Goal: Navigation & Orientation: Find specific page/section

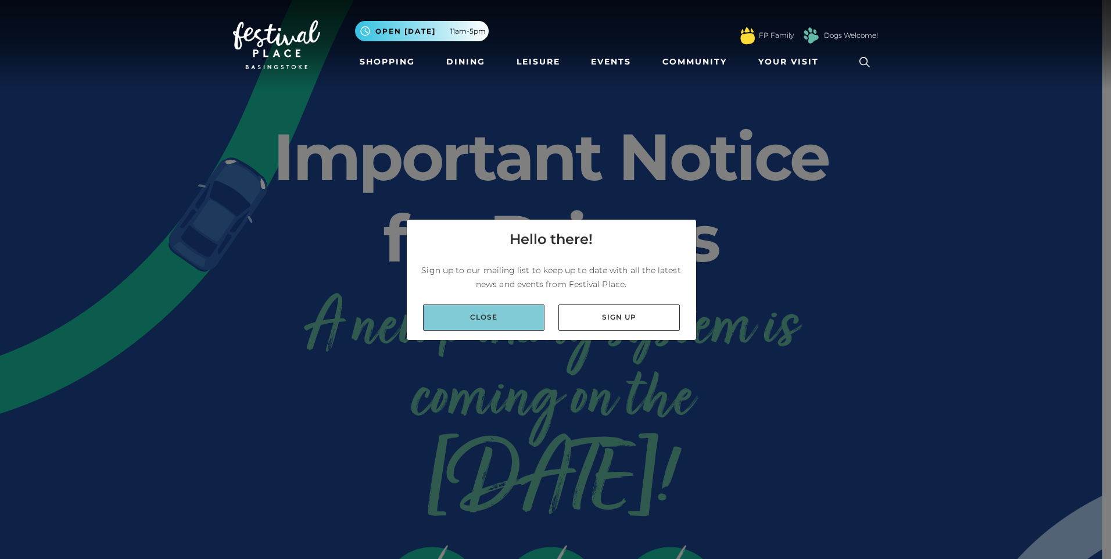
click at [497, 322] on link "Close" at bounding box center [483, 317] width 121 height 26
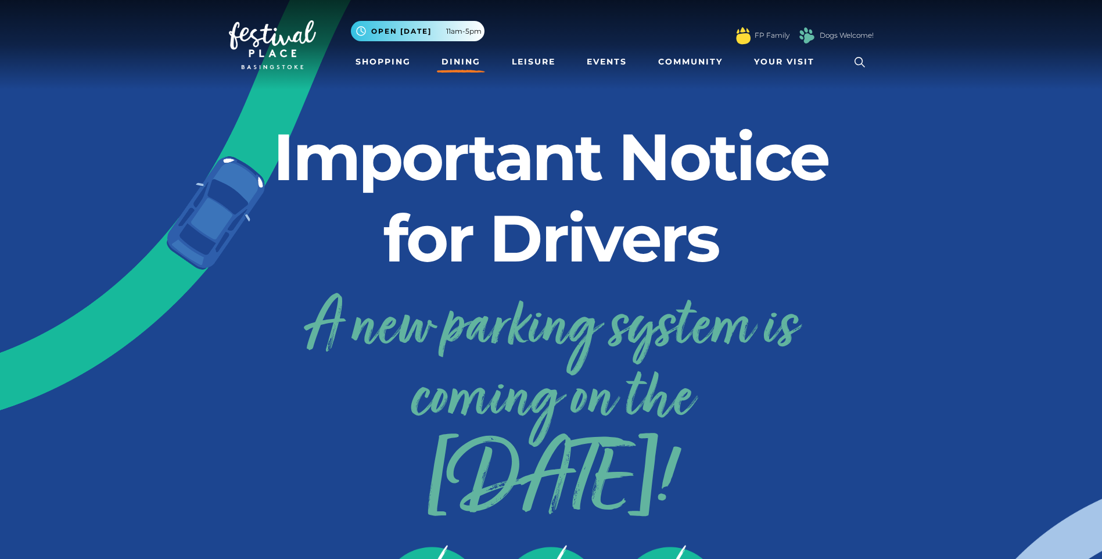
click at [452, 64] on link "Dining" at bounding box center [461, 61] width 48 height 21
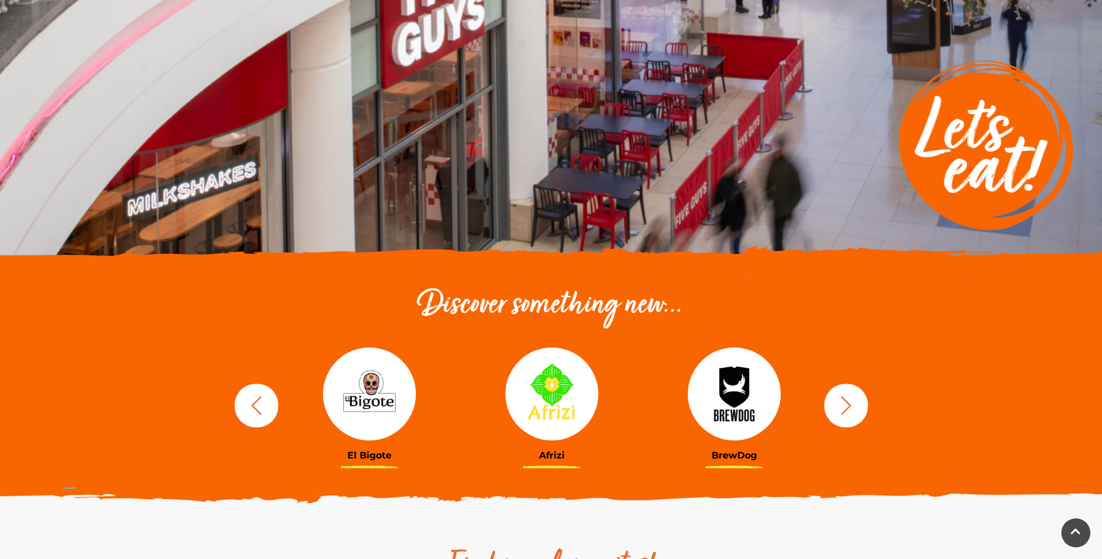
scroll to position [174, 0]
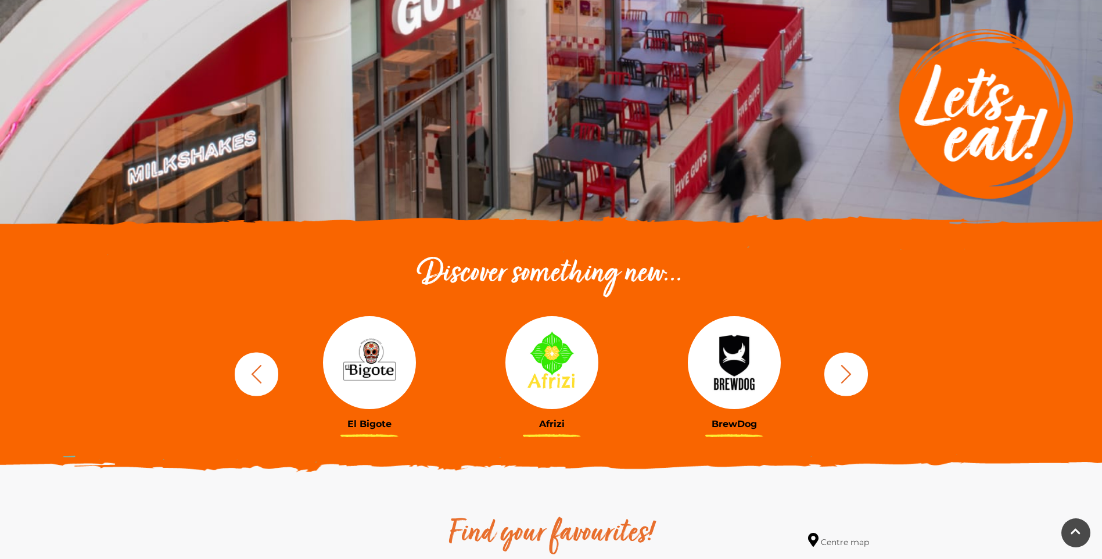
click at [840, 378] on icon "button" at bounding box center [845, 373] width 21 height 21
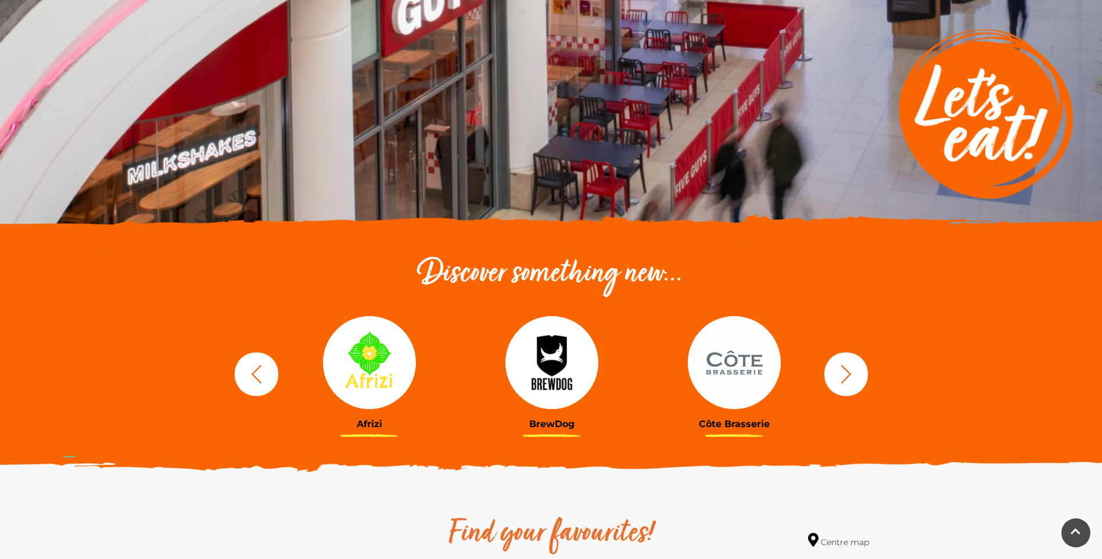
click at [855, 380] on icon "button" at bounding box center [845, 373] width 21 height 21
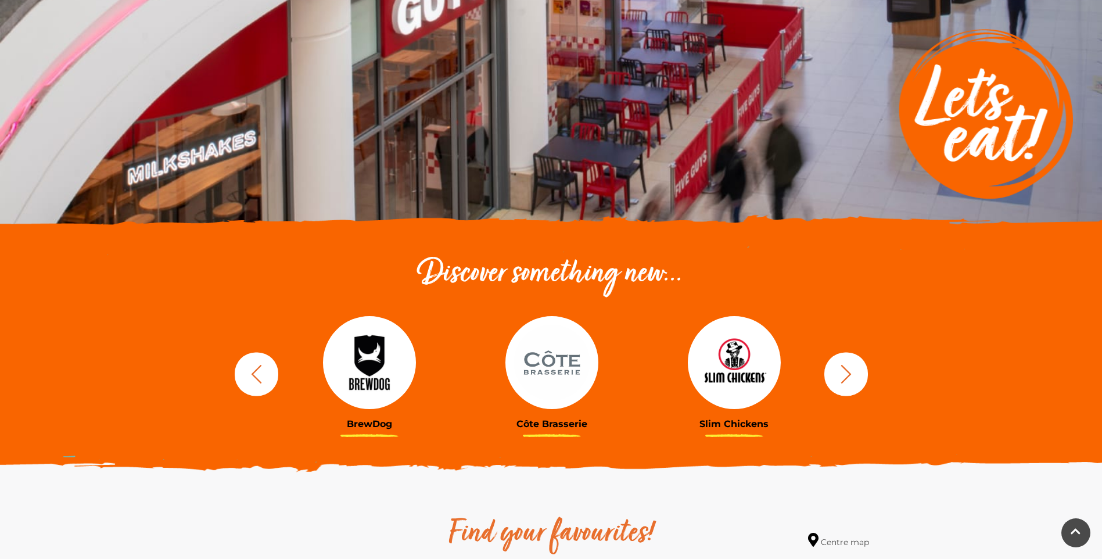
click at [855, 380] on icon "button" at bounding box center [845, 373] width 21 height 21
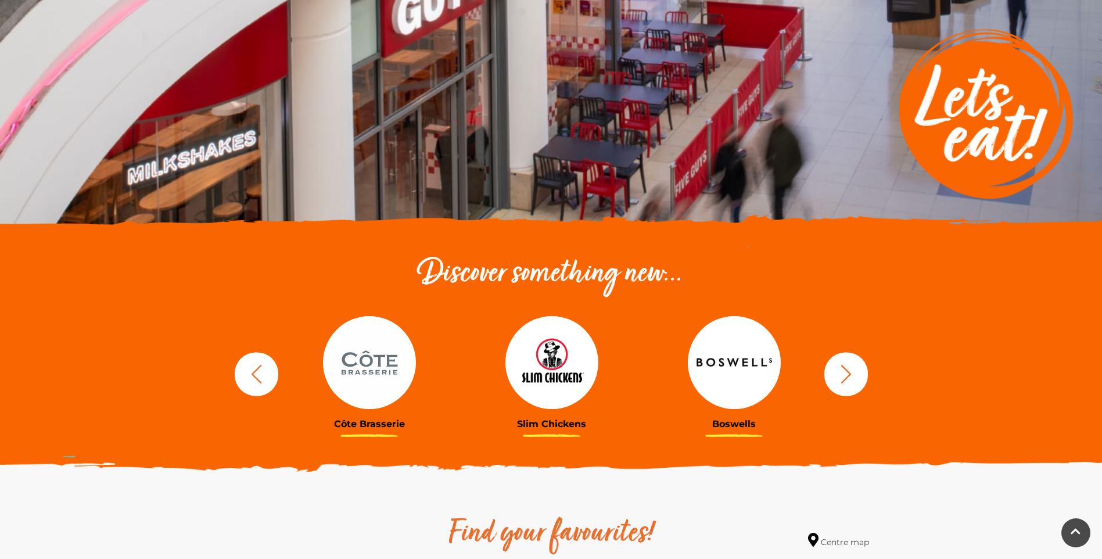
click at [855, 380] on icon "button" at bounding box center [845, 373] width 21 height 21
click at [840, 383] on icon "button" at bounding box center [845, 373] width 21 height 21
click at [840, 384] on icon "button" at bounding box center [845, 373] width 21 height 21
click at [837, 381] on icon "button" at bounding box center [845, 373] width 21 height 21
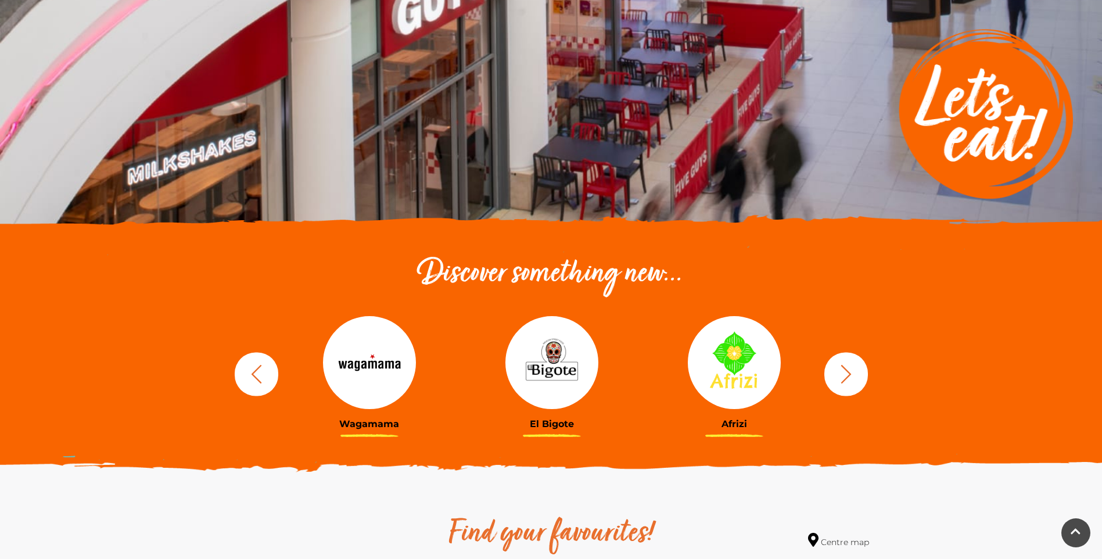
click at [842, 378] on icon "button" at bounding box center [845, 373] width 21 height 21
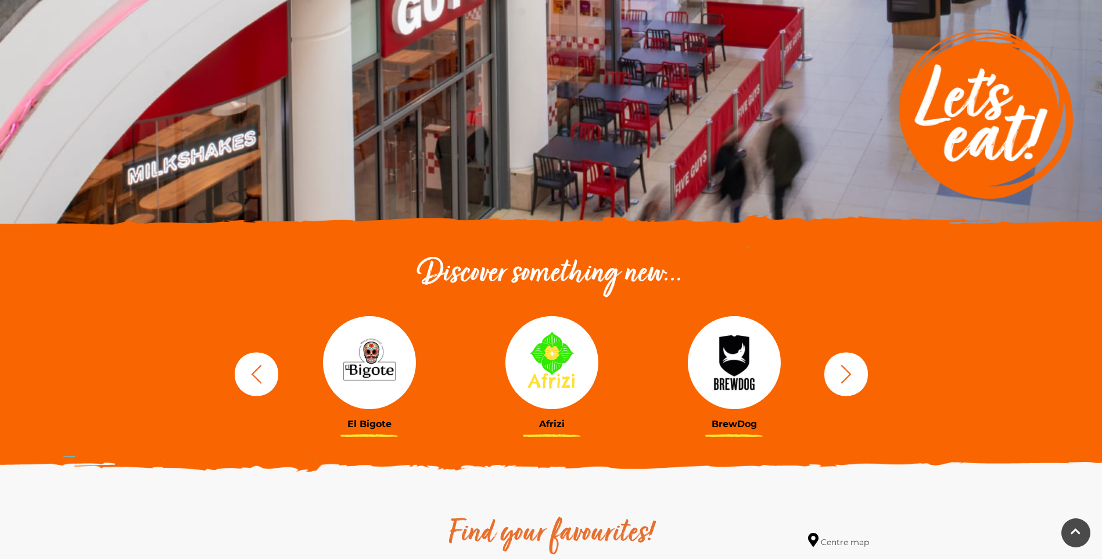
click at [845, 379] on icon "button" at bounding box center [846, 373] width 10 height 19
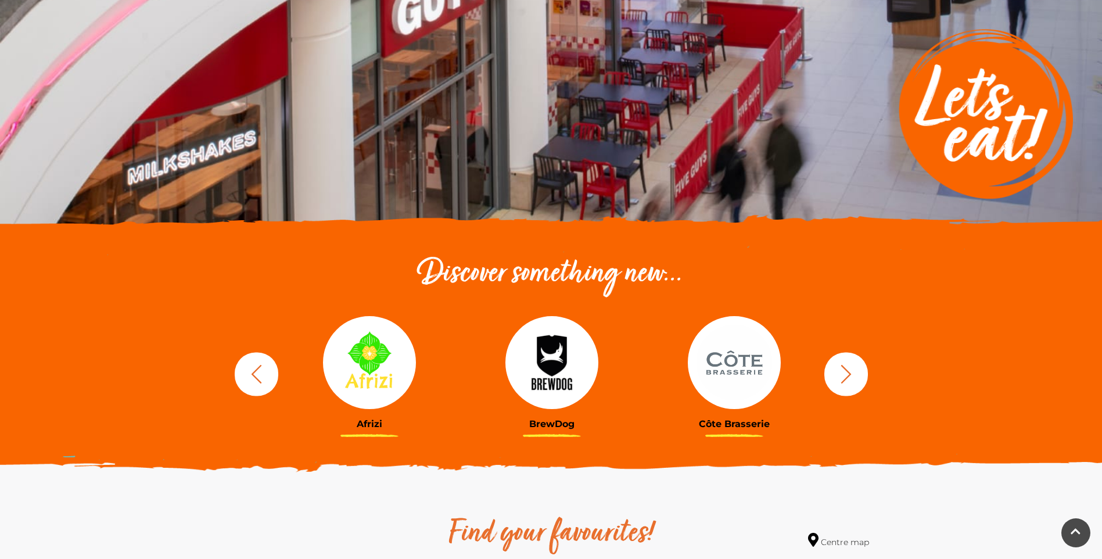
click at [845, 379] on icon "button" at bounding box center [846, 373] width 10 height 19
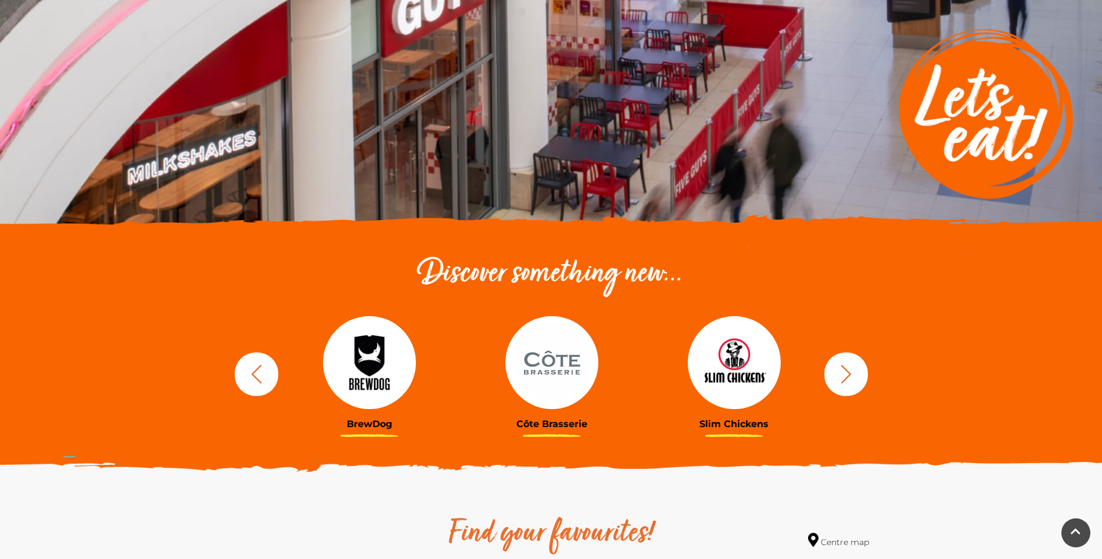
click at [845, 379] on icon "button" at bounding box center [846, 373] width 10 height 19
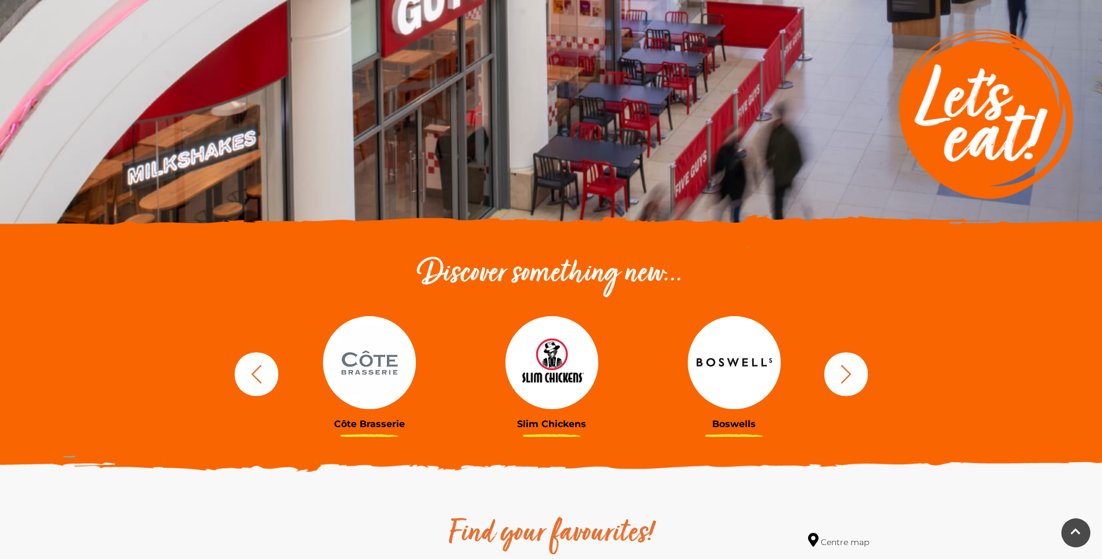
click at [845, 379] on icon "button" at bounding box center [846, 373] width 10 height 19
click at [845, 380] on icon "button" at bounding box center [845, 373] width 21 height 21
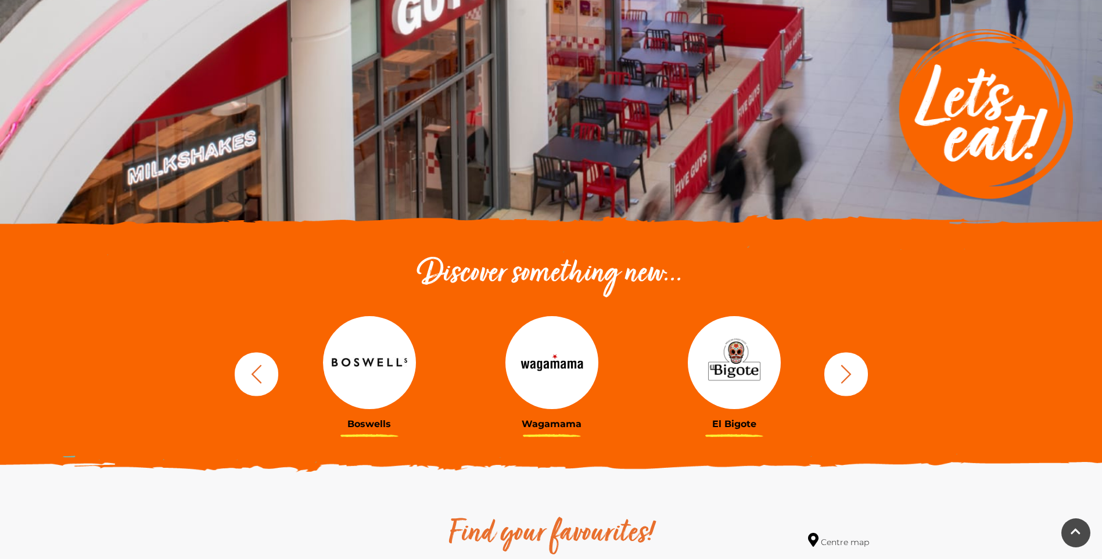
click at [845, 380] on icon "button" at bounding box center [845, 373] width 21 height 21
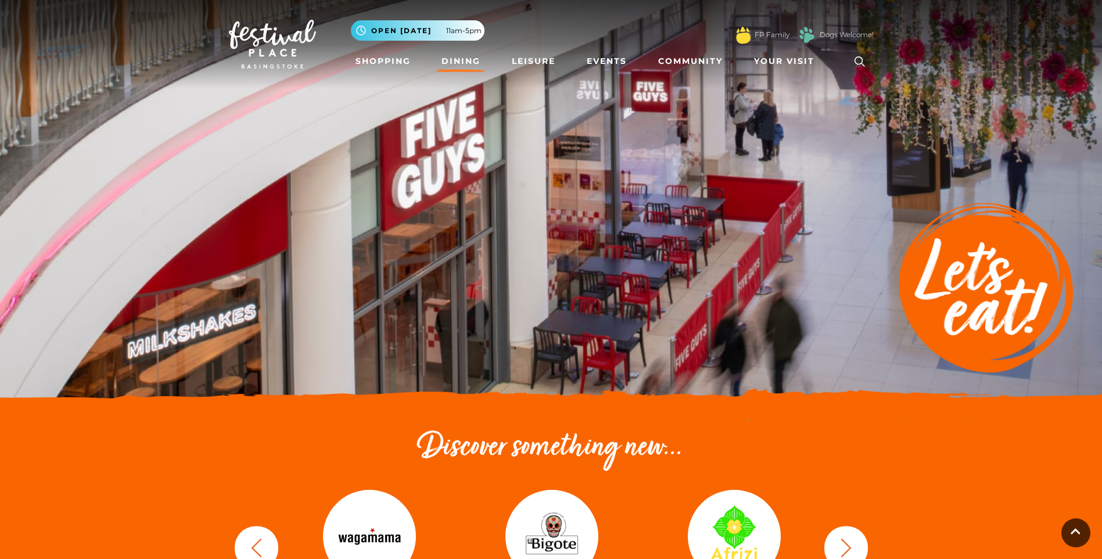
scroll to position [0, 0]
